Goal: Information Seeking & Learning: Learn about a topic

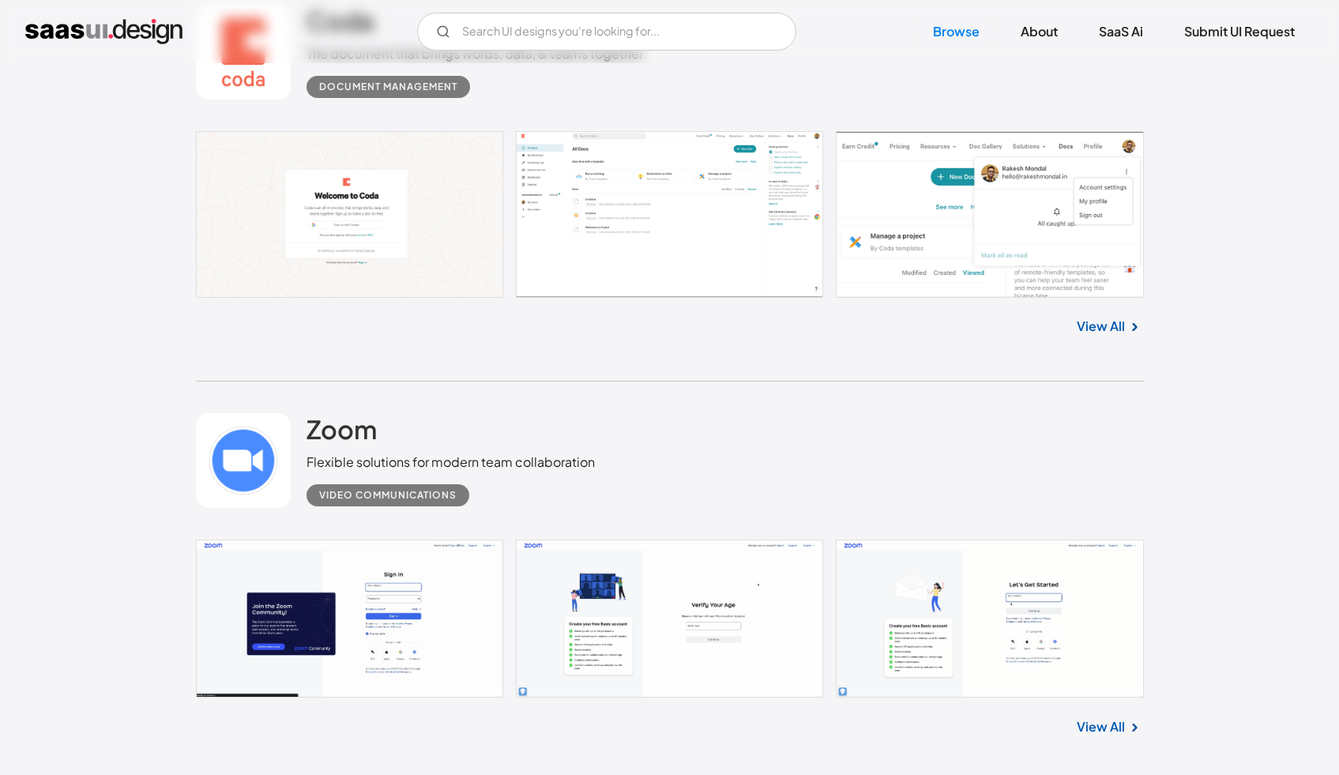
scroll to position [860, 0]
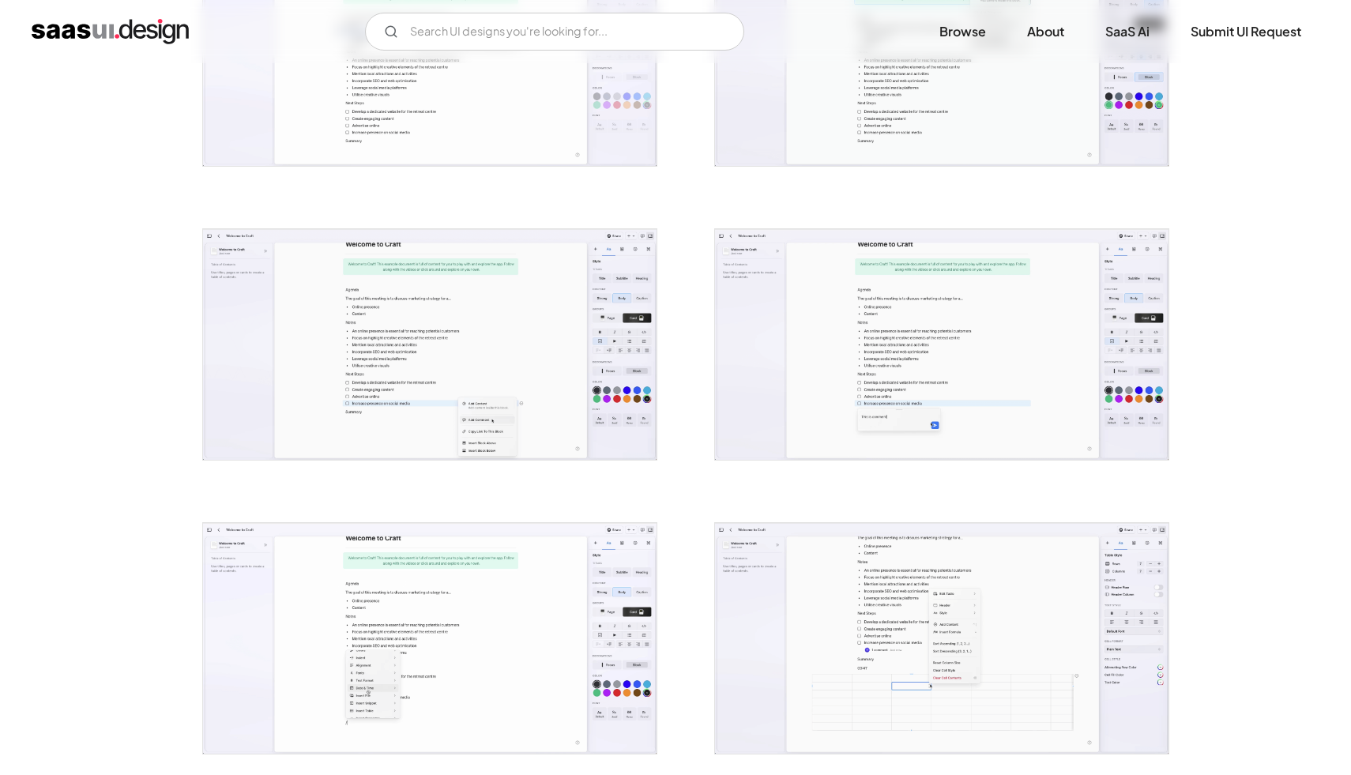
scroll to position [1550, 0]
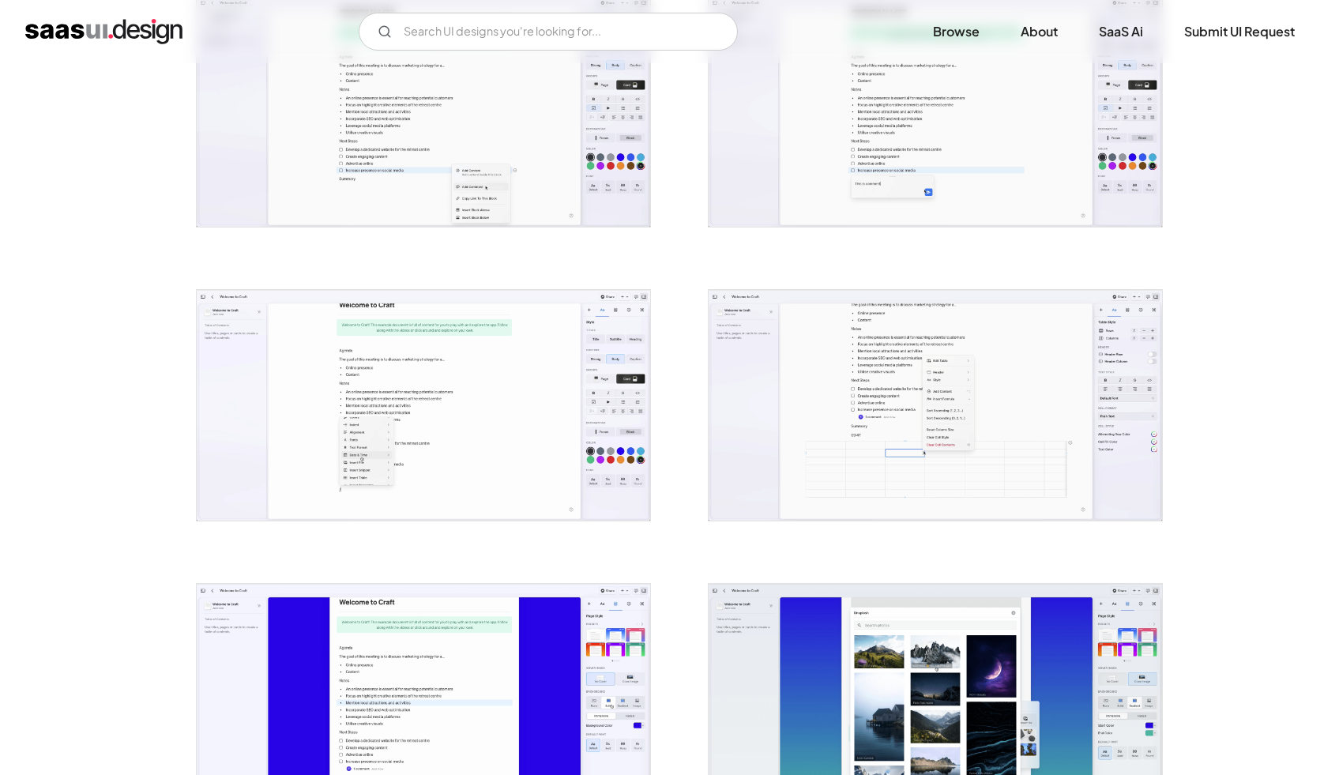
click at [571, 149] on img "open lightbox" at bounding box center [423, 111] width 453 height 231
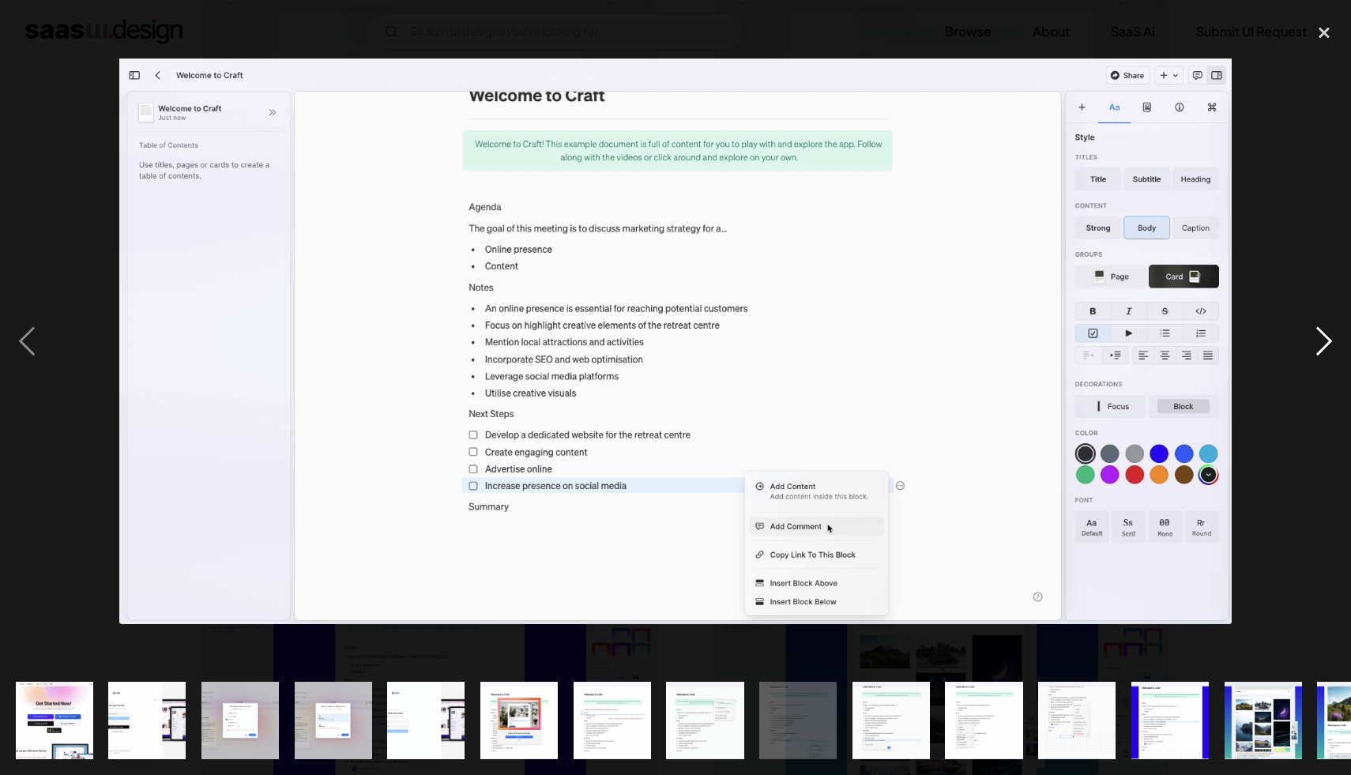
click at [1310, 334] on div "next image" at bounding box center [1324, 341] width 54 height 651
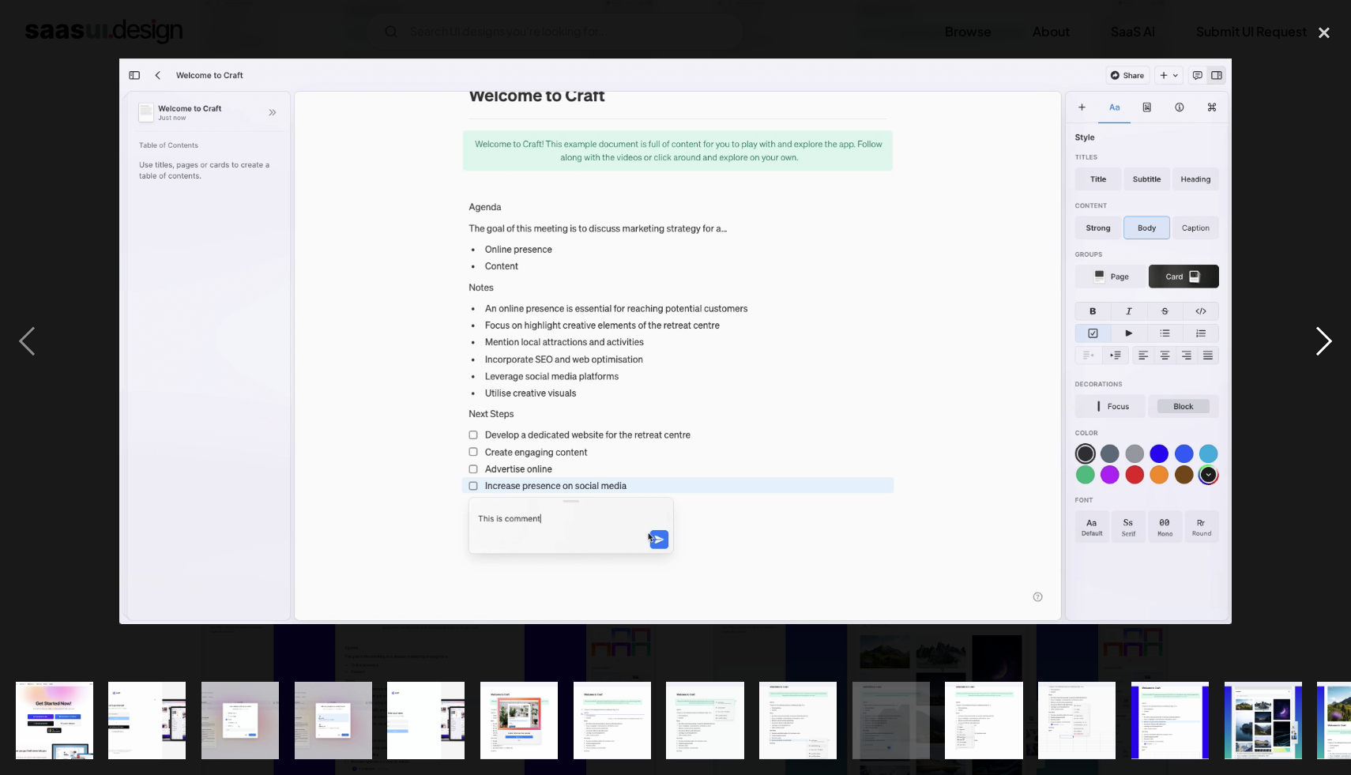
click at [1310, 334] on div "next image" at bounding box center [1324, 341] width 54 height 651
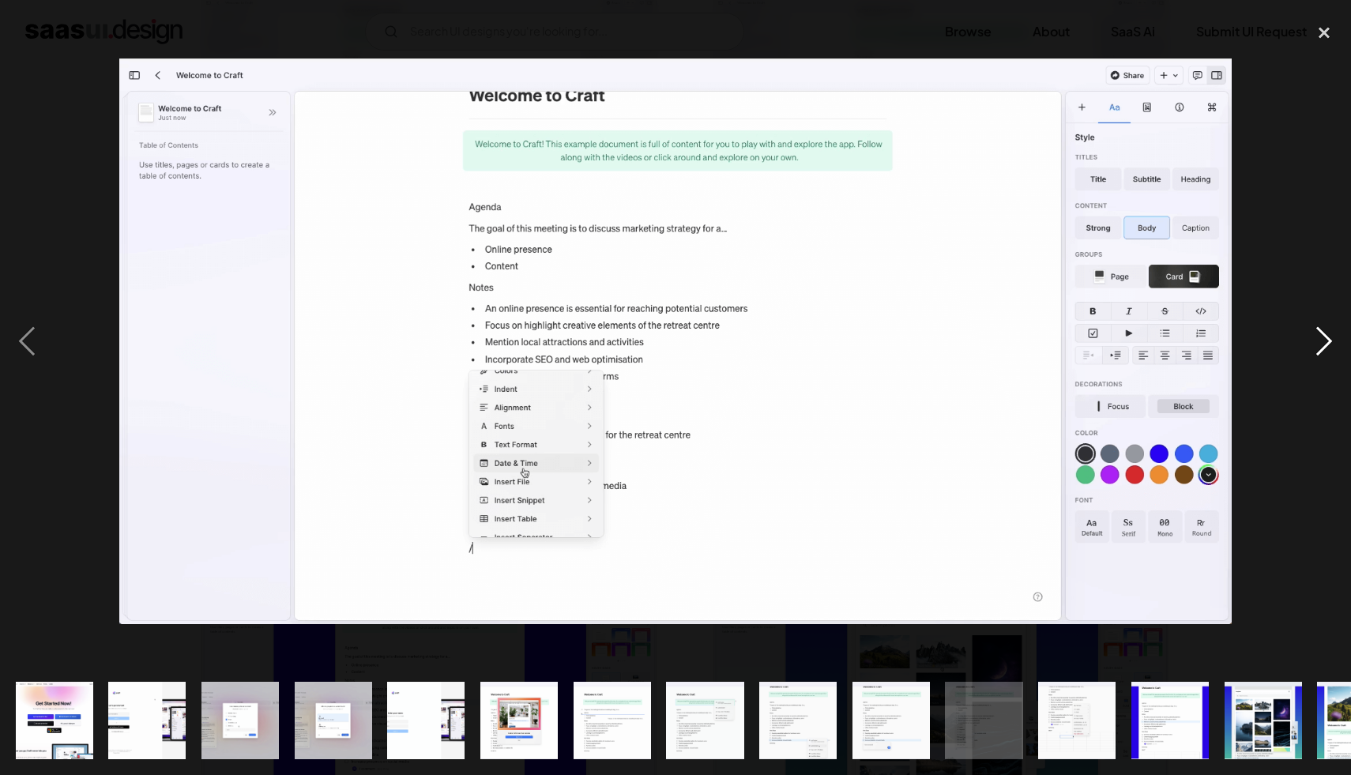
click at [1310, 334] on div "next image" at bounding box center [1324, 341] width 54 height 651
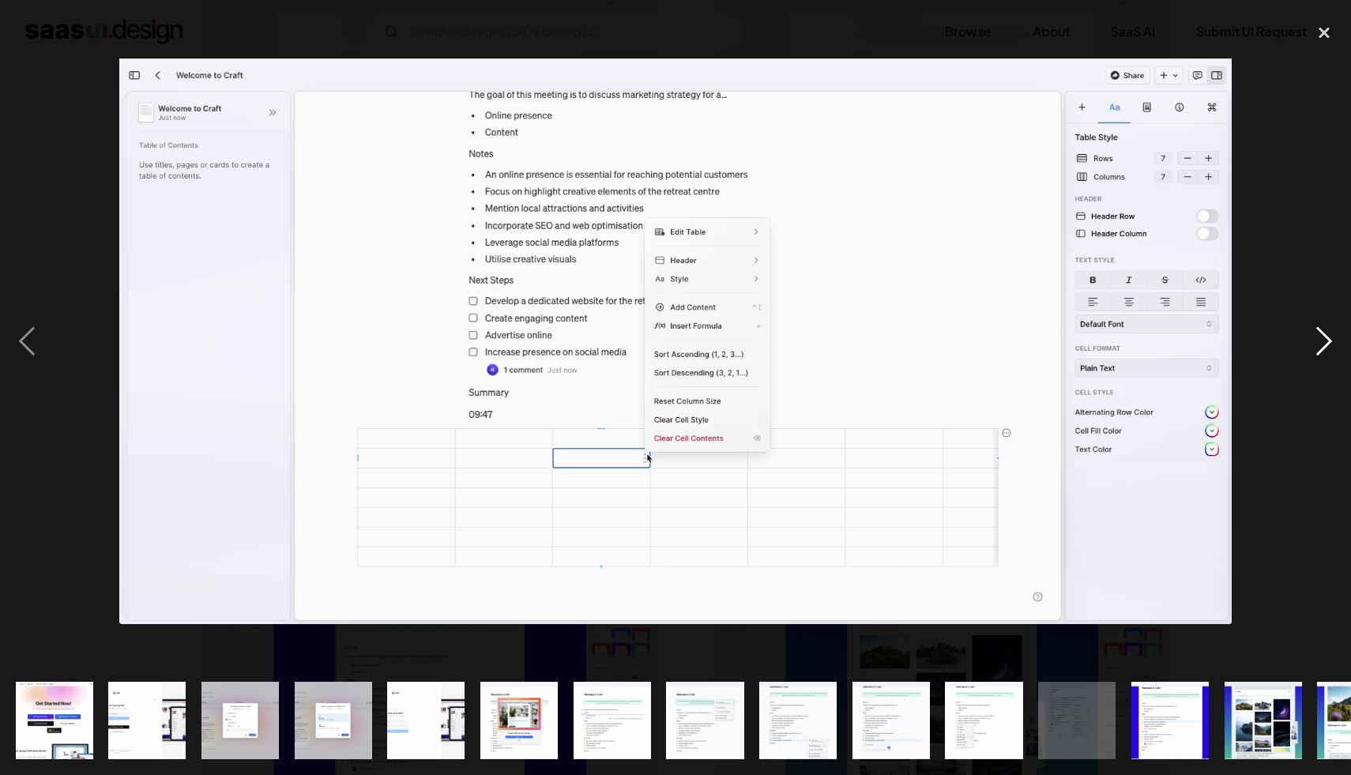
click at [1310, 334] on div "next image" at bounding box center [1324, 341] width 54 height 651
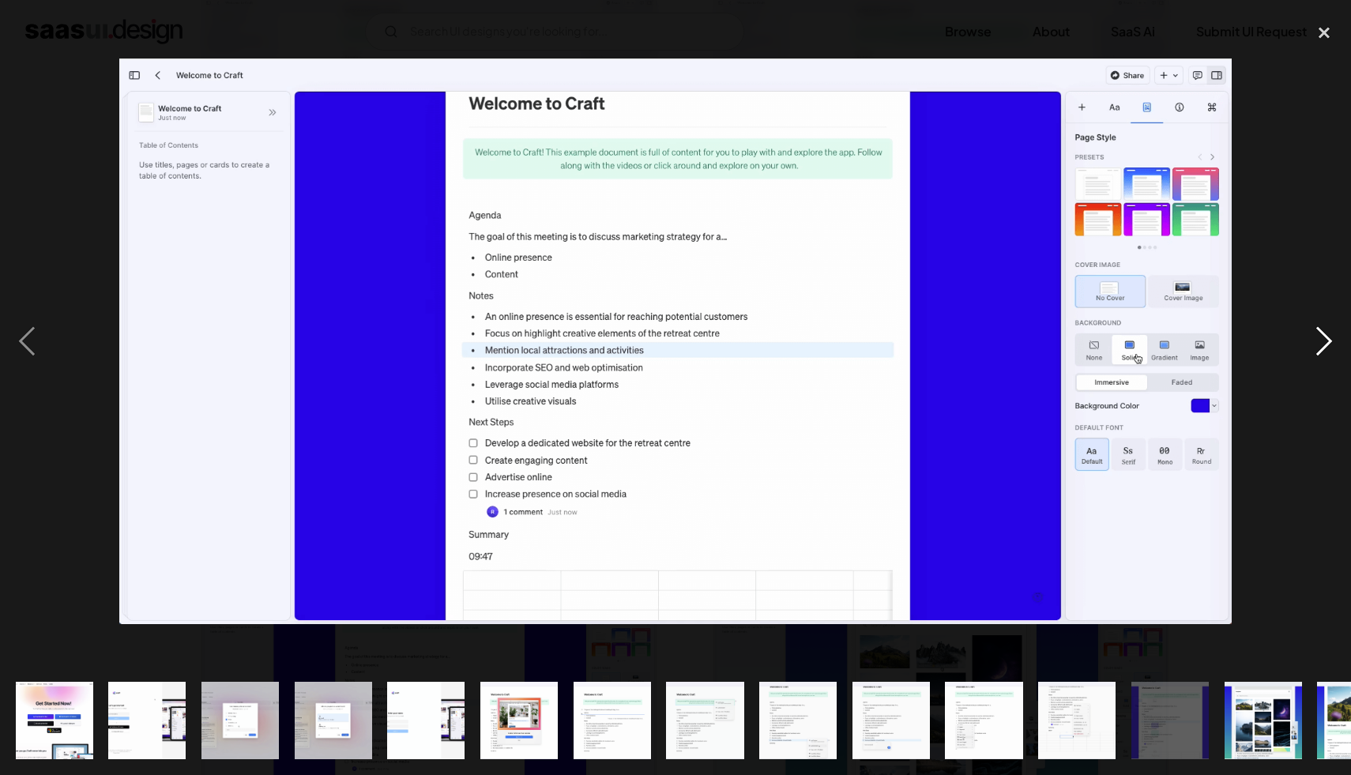
click at [1310, 334] on div "next image" at bounding box center [1324, 341] width 54 height 651
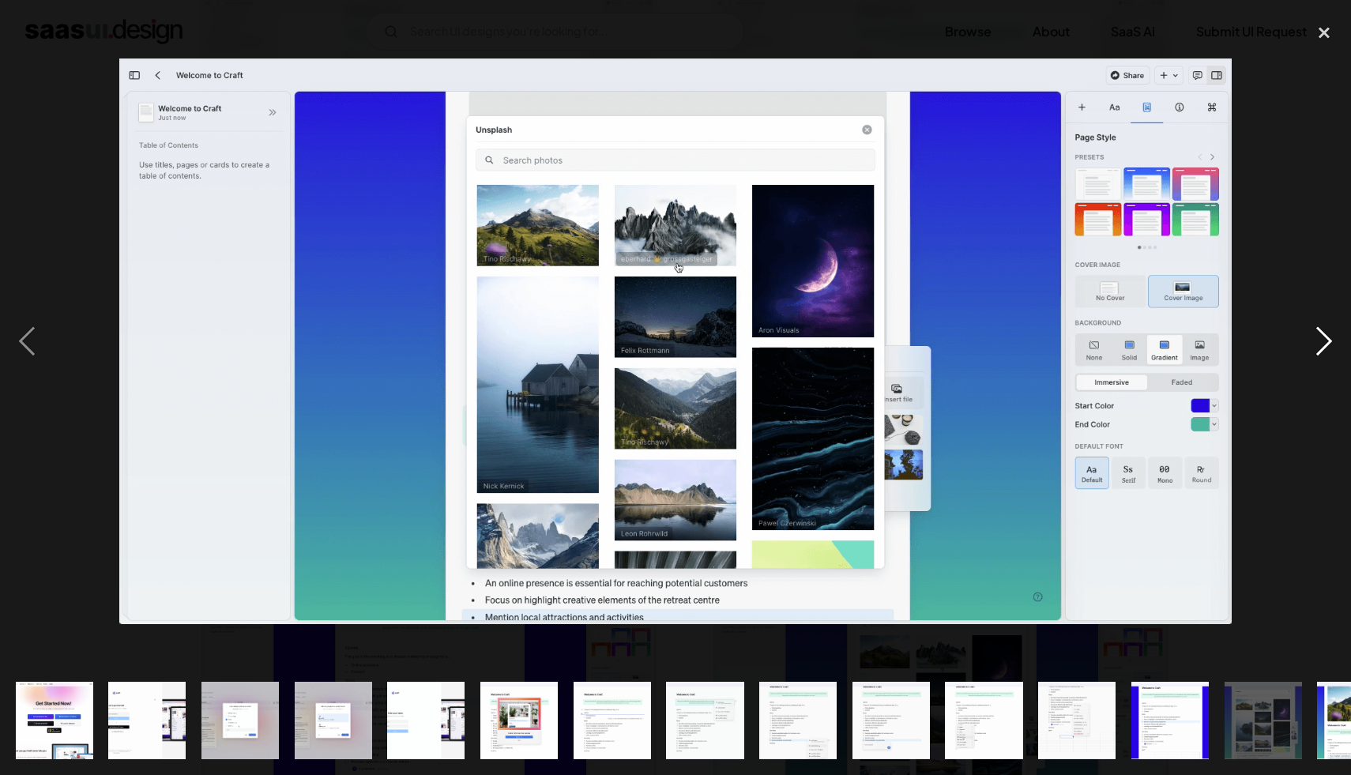
click at [1310, 334] on div "next image" at bounding box center [1324, 341] width 54 height 651
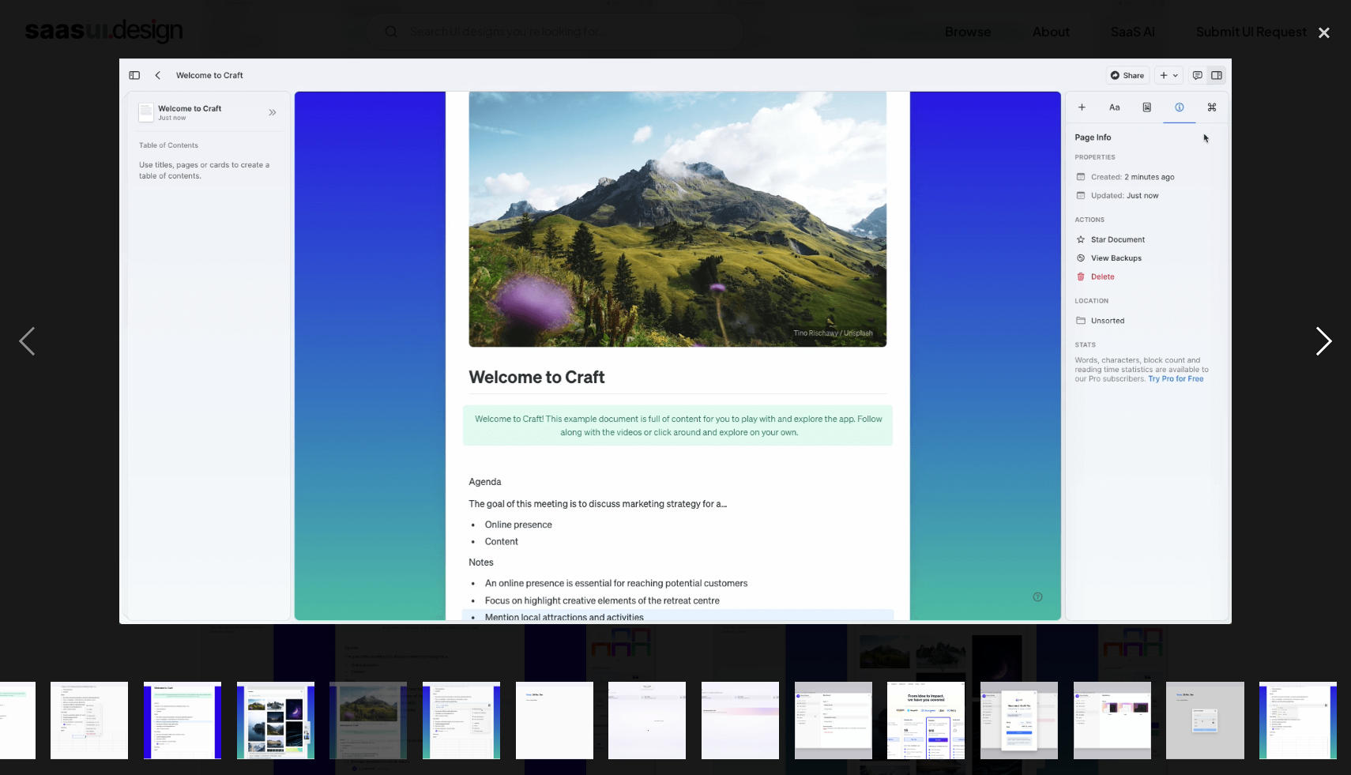
scroll to position [0, 989]
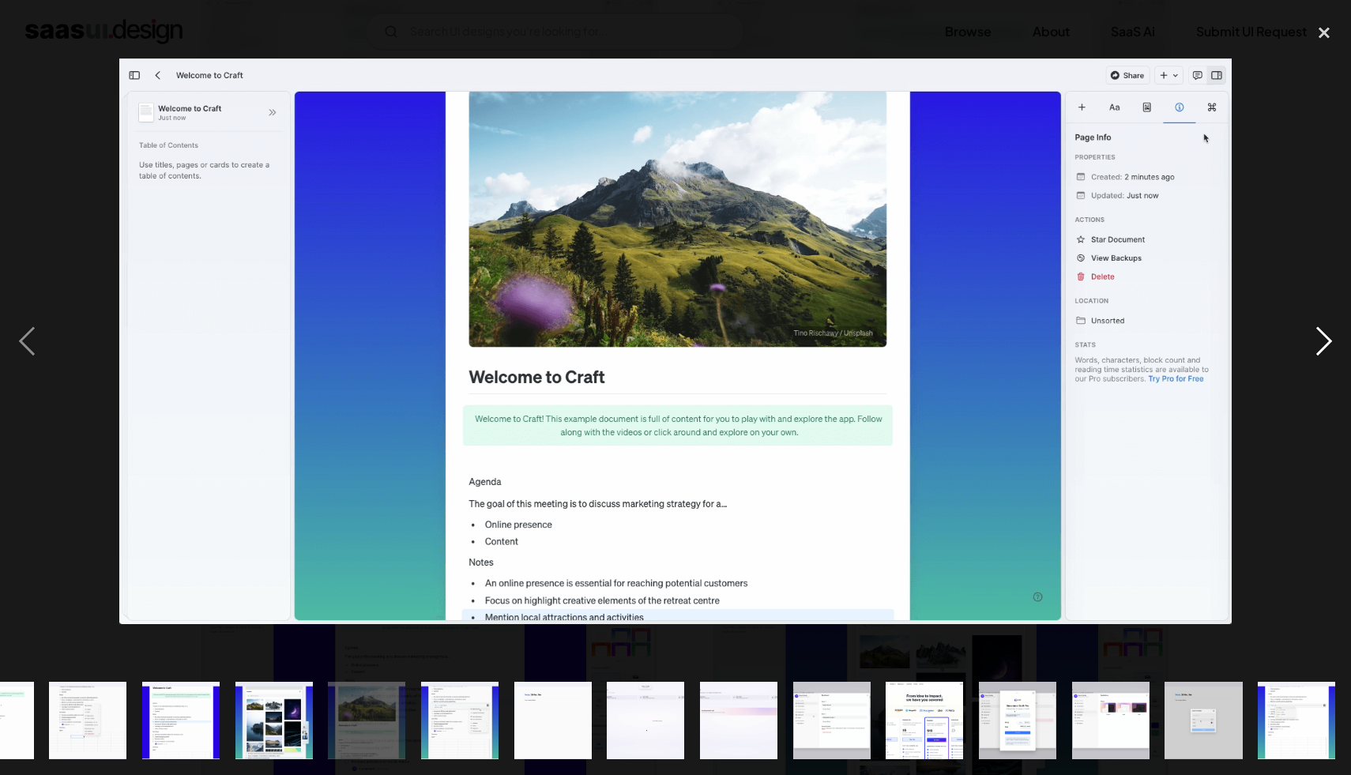
click at [1310, 334] on div "next image" at bounding box center [1324, 341] width 54 height 651
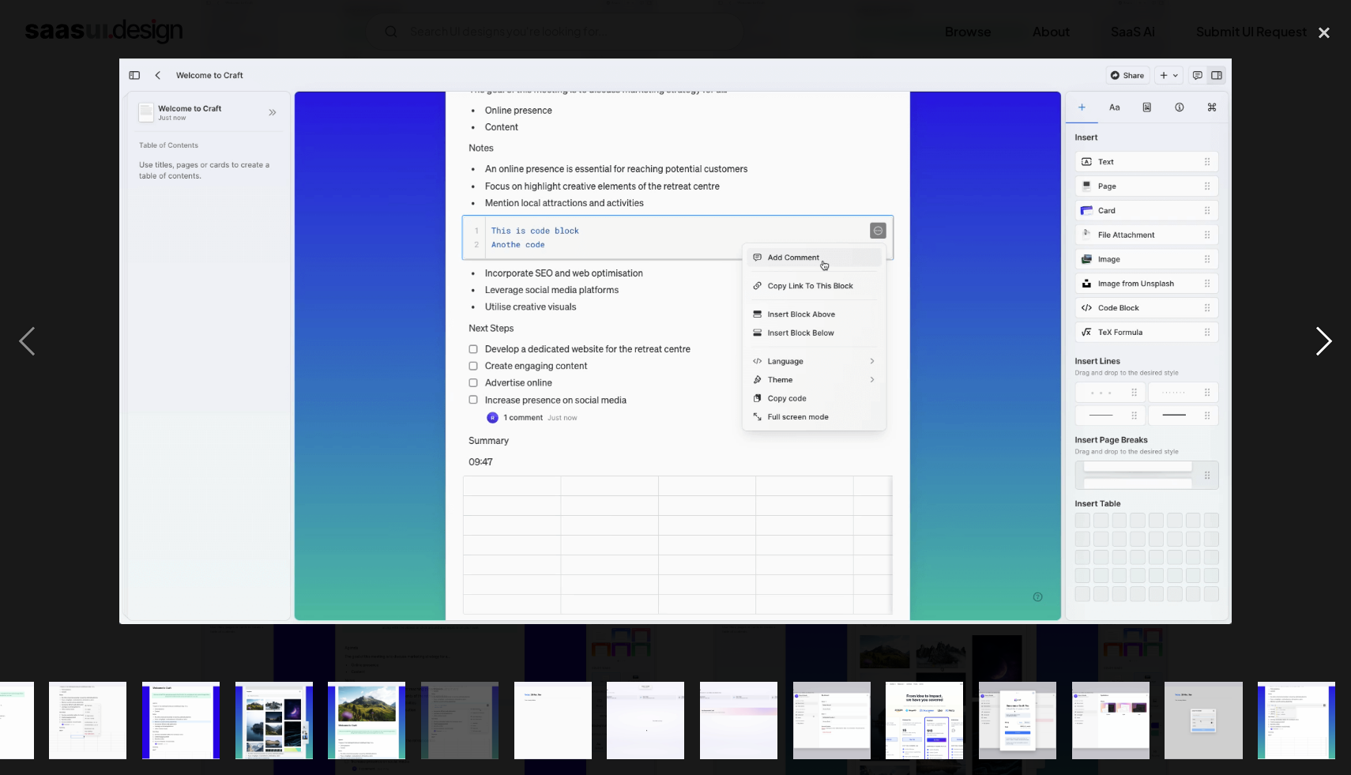
click at [1310, 334] on div "next image" at bounding box center [1324, 341] width 54 height 651
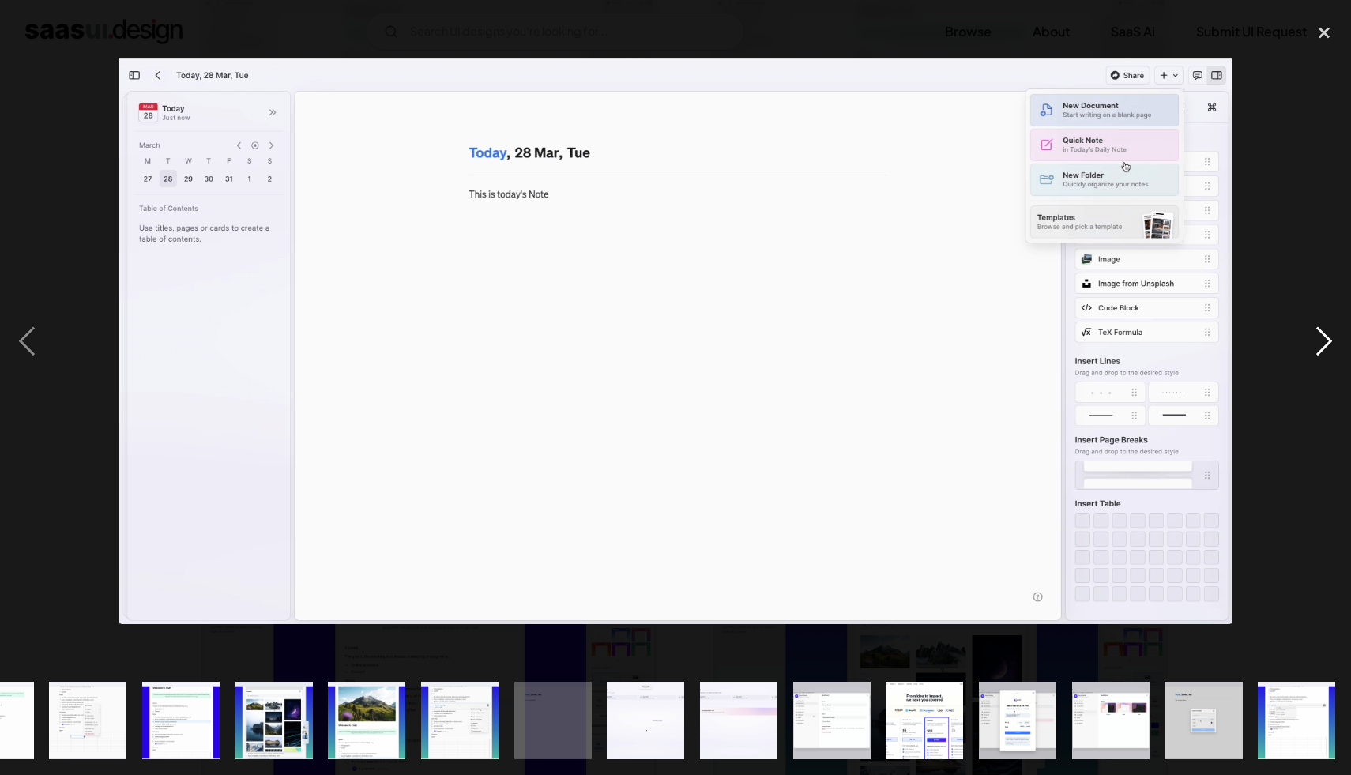
click at [1310, 334] on div "next image" at bounding box center [1324, 341] width 54 height 651
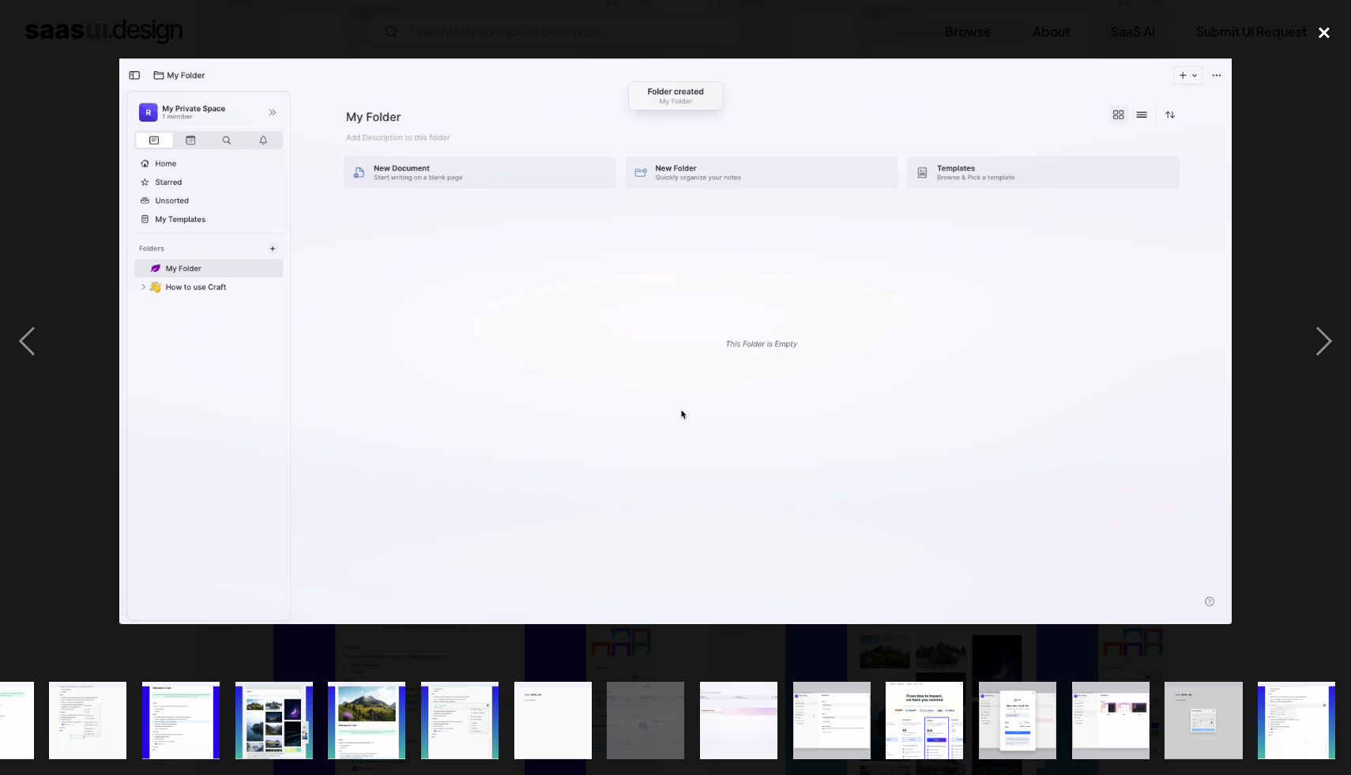
click at [1320, 43] on div "close lightbox" at bounding box center [1324, 33] width 54 height 35
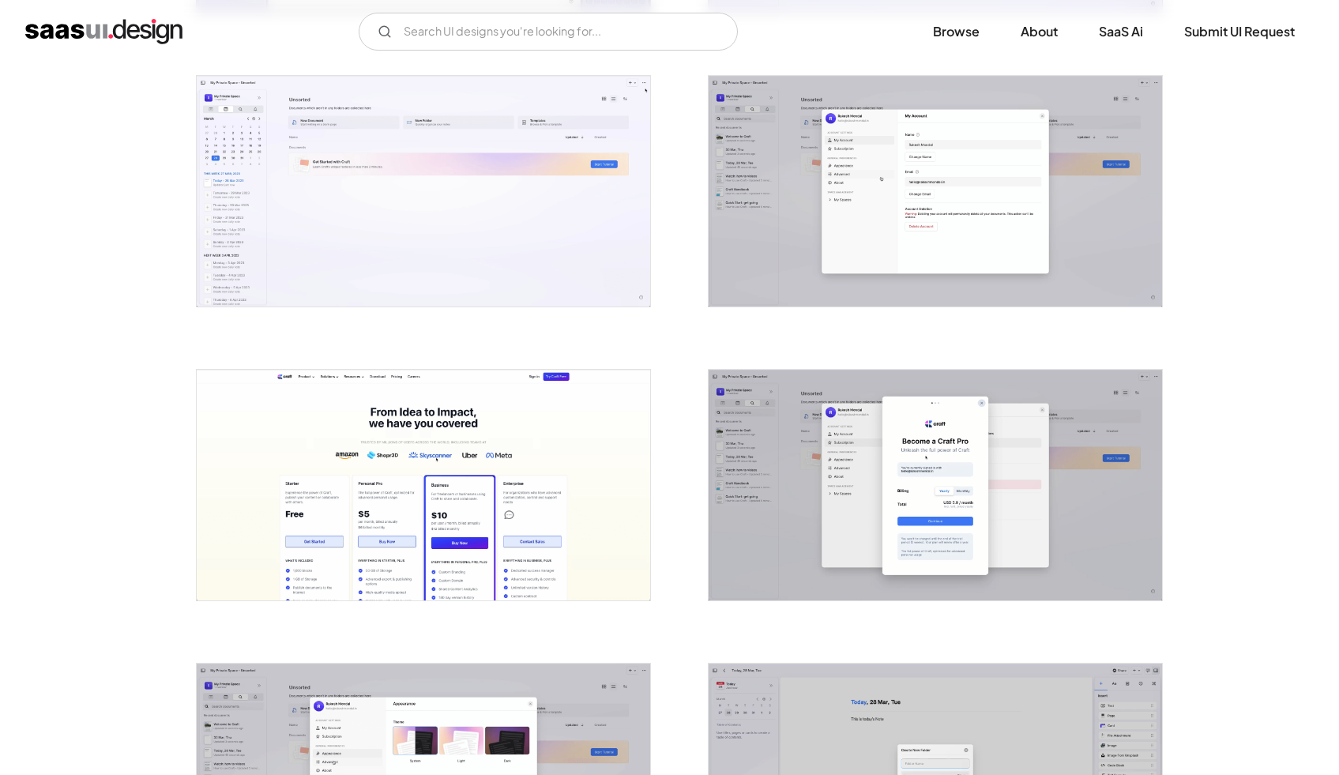
scroll to position [2946, 0]
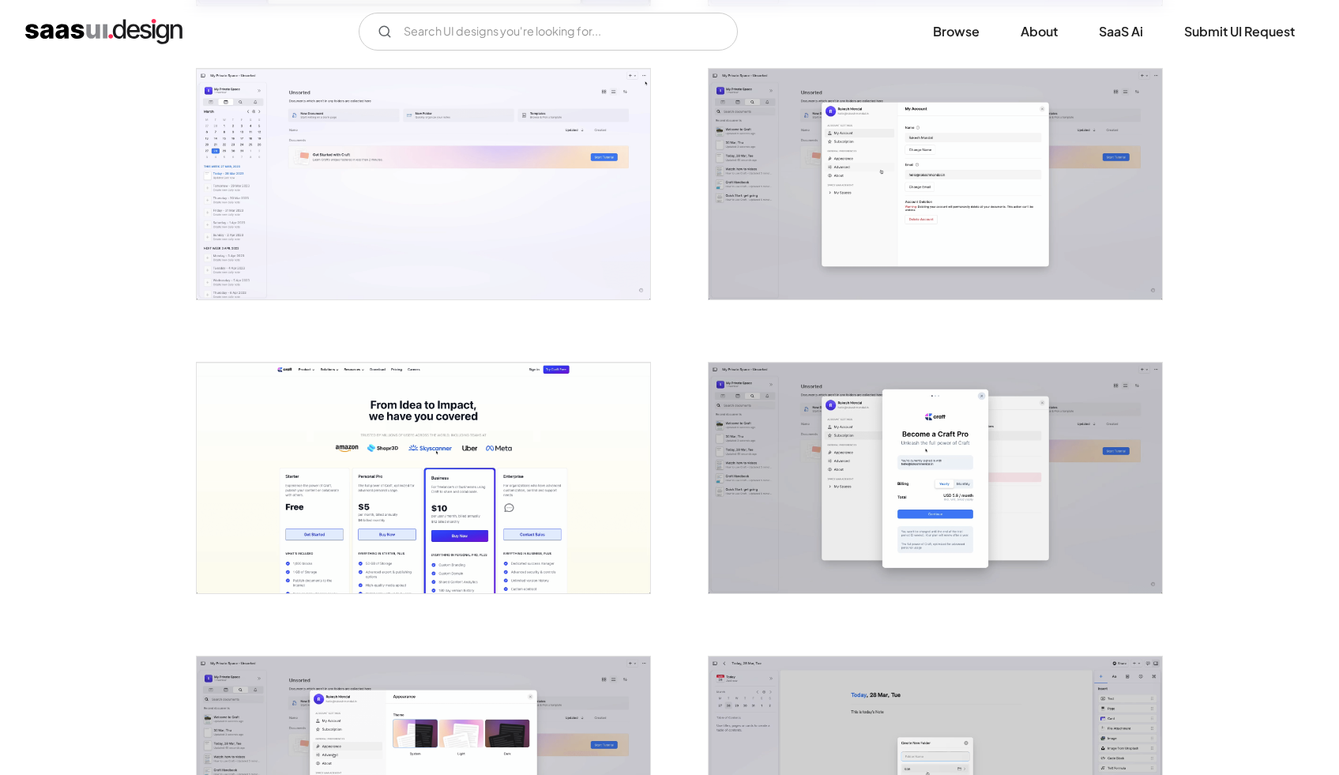
click at [976, 177] on img "open lightbox" at bounding box center [935, 184] width 453 height 231
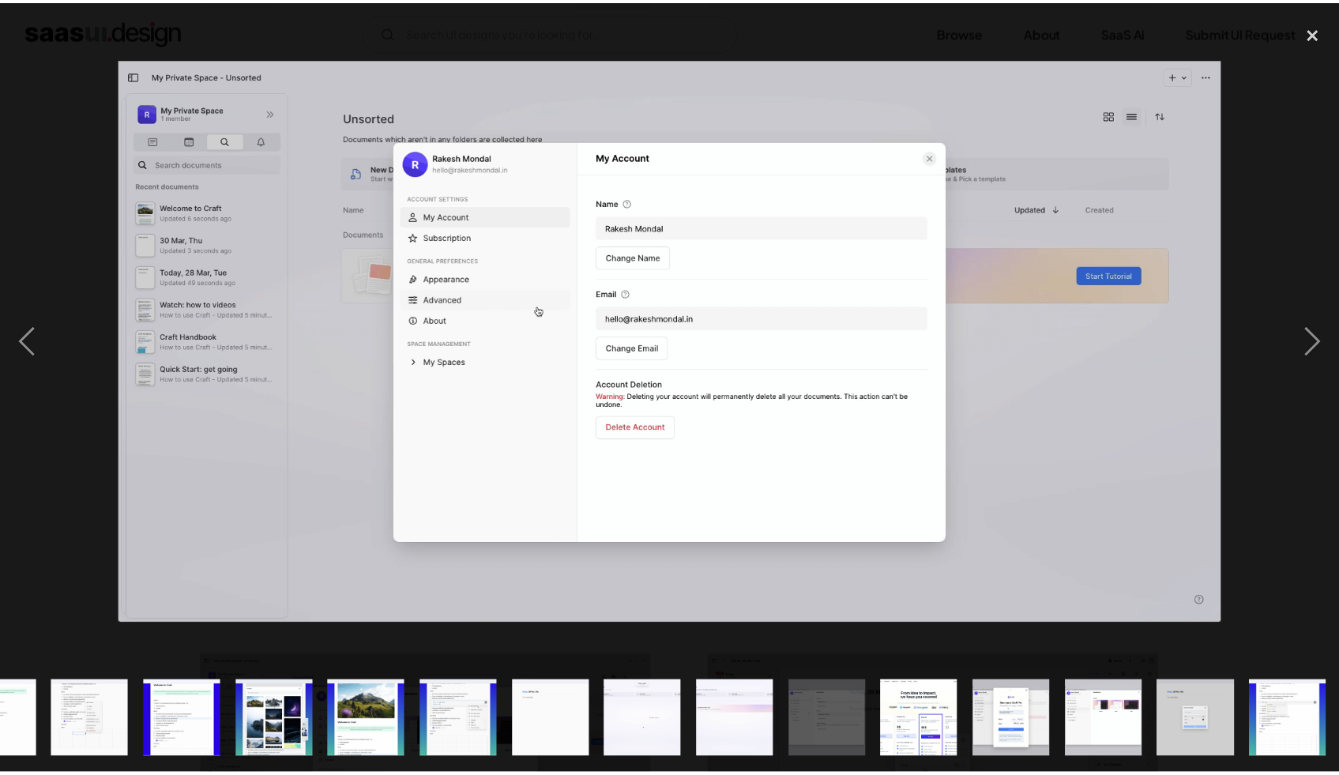
scroll to position [0, 989]
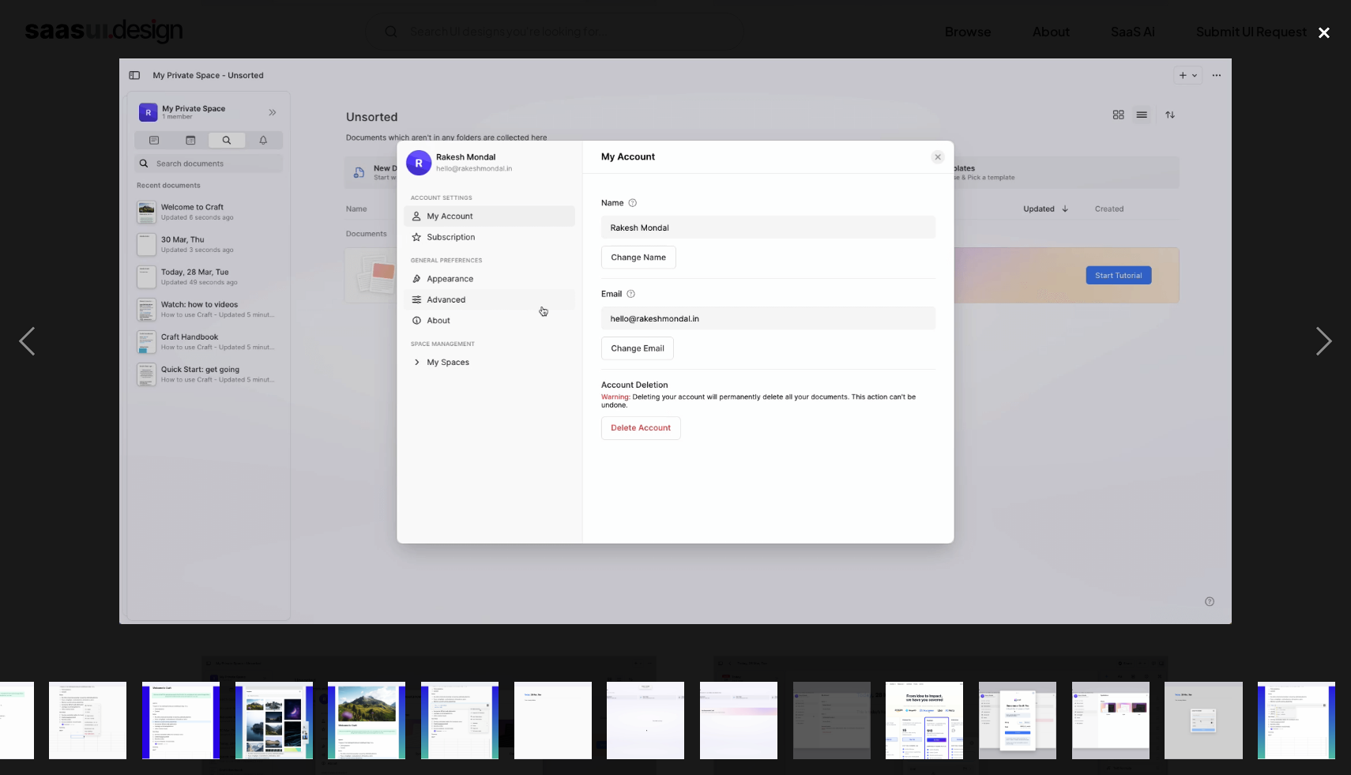
click at [1314, 38] on div "close lightbox" at bounding box center [1324, 33] width 54 height 35
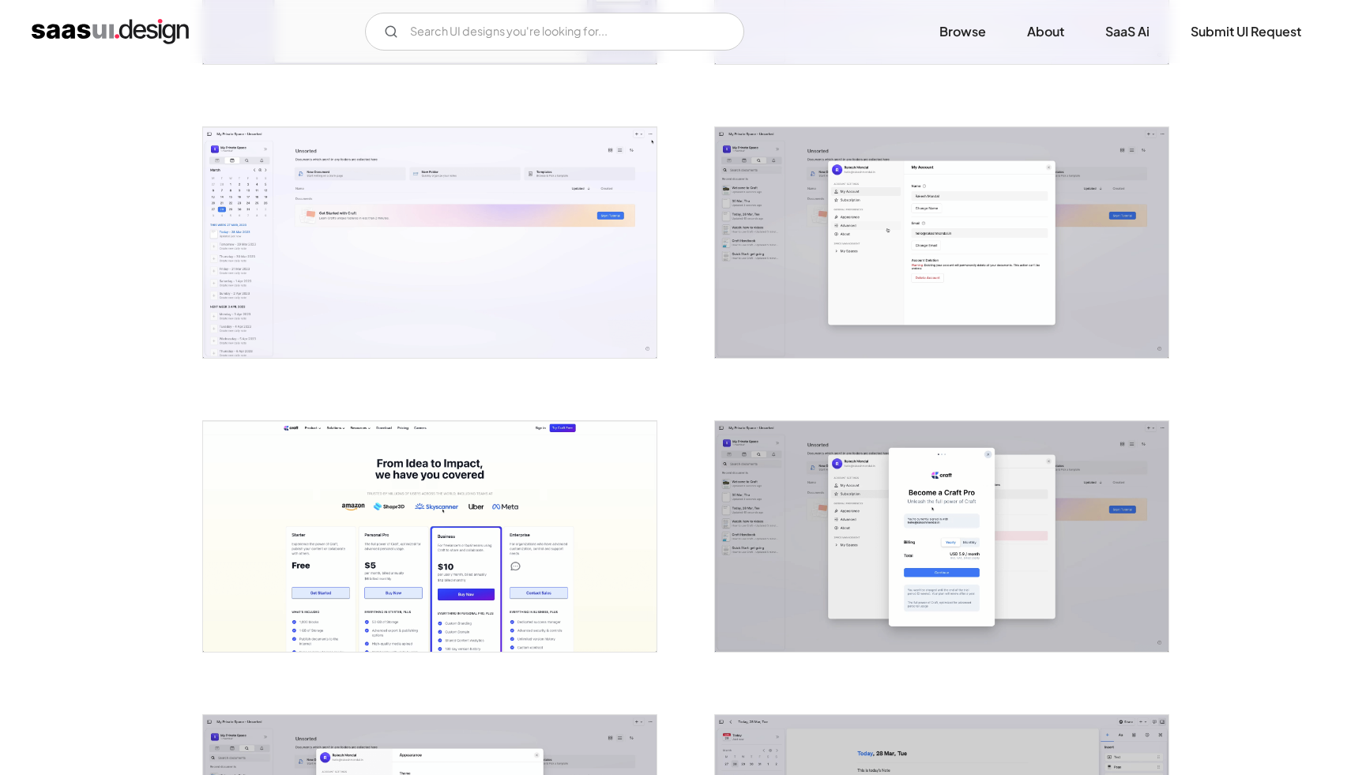
scroll to position [2864, 0]
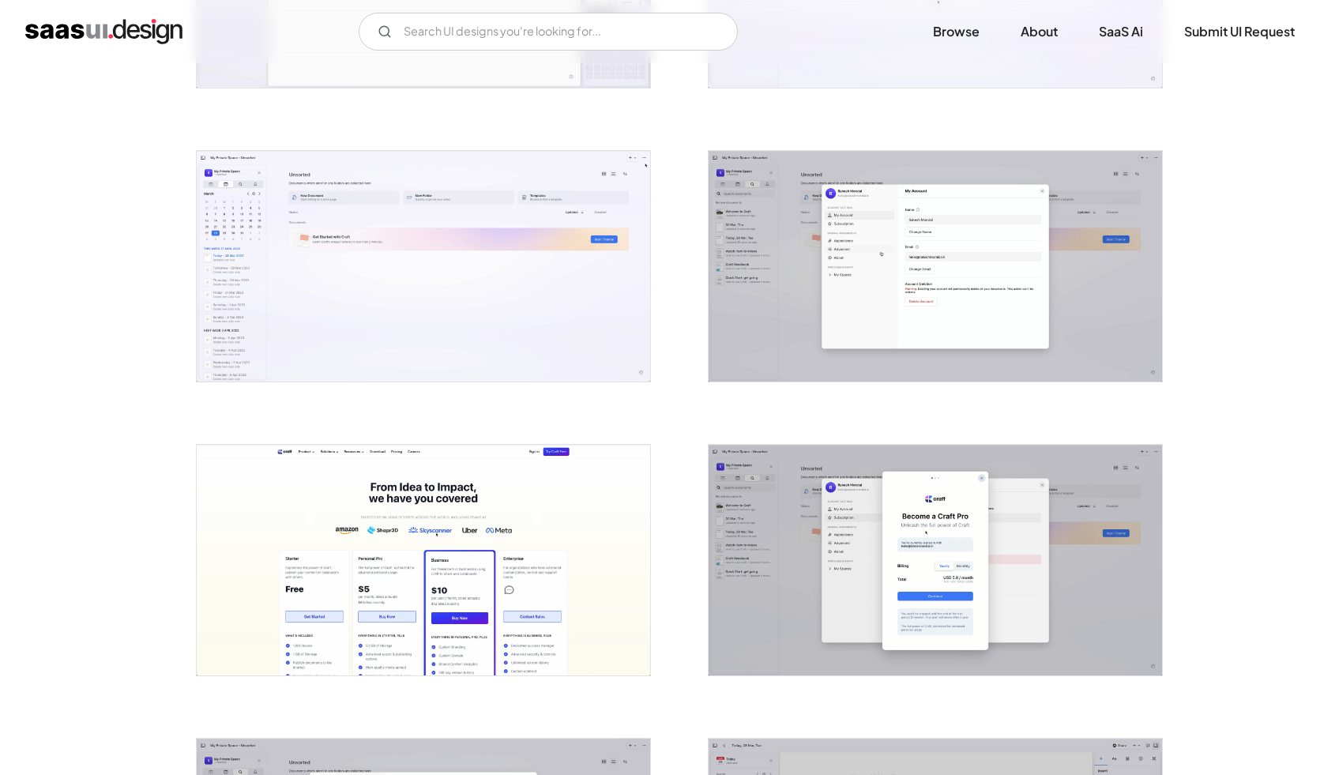
click at [934, 288] on img "open lightbox" at bounding box center [935, 266] width 453 height 231
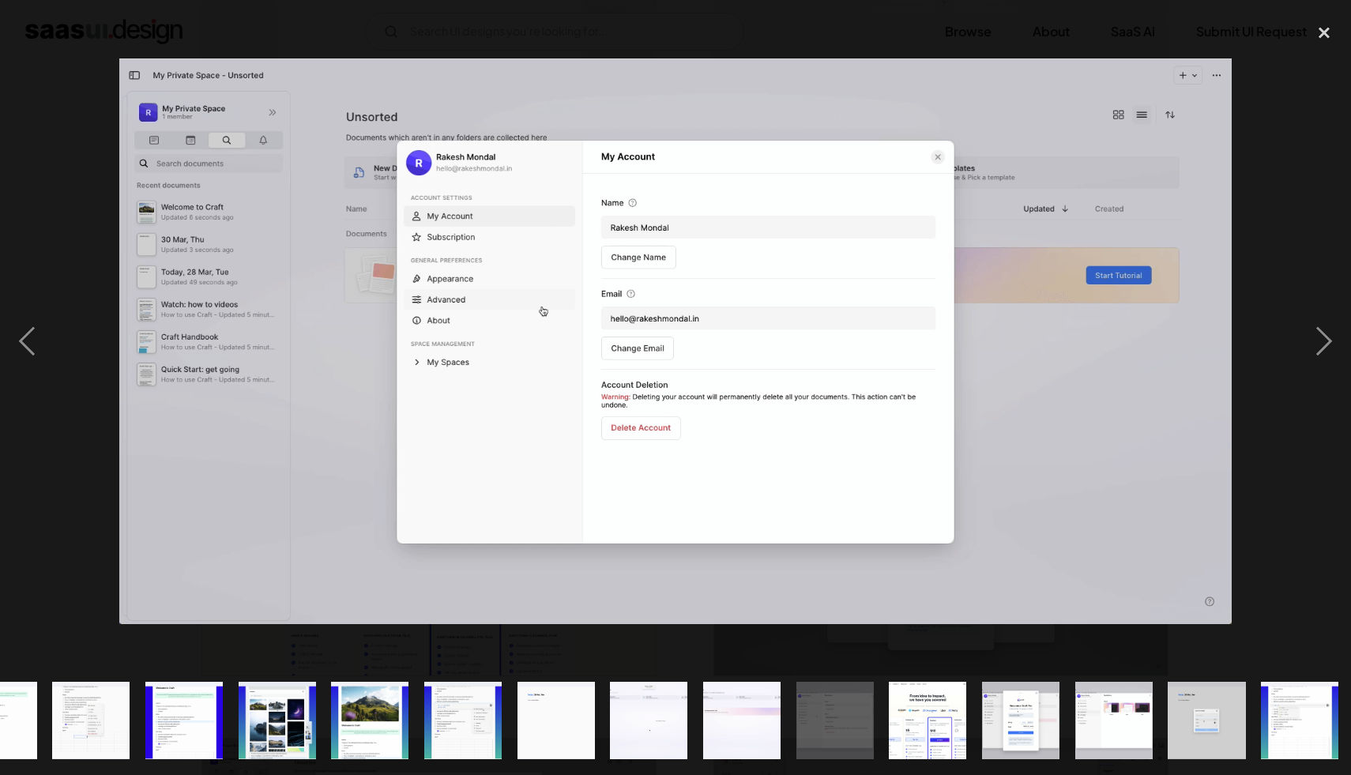
scroll to position [0, 989]
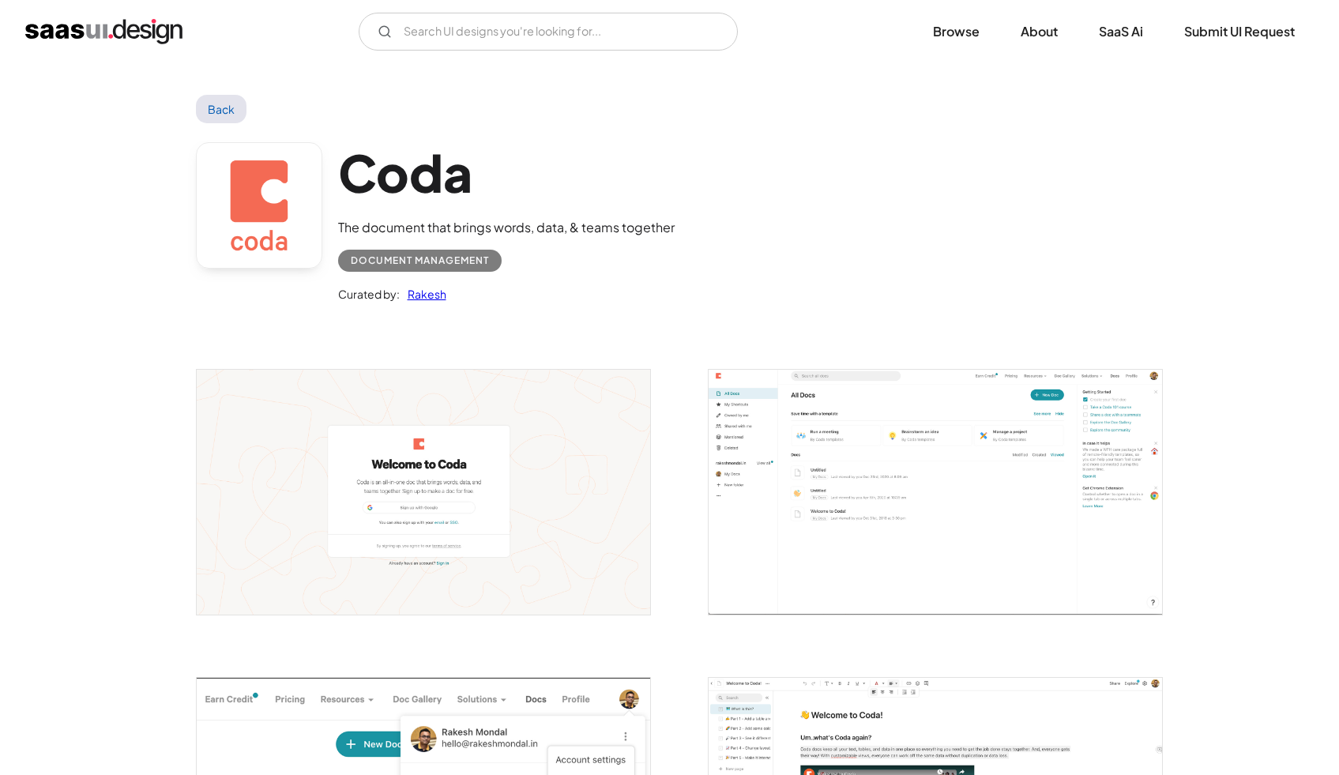
click at [967, 435] on img "open lightbox" at bounding box center [935, 492] width 453 height 244
